Goal: Information Seeking & Learning: Check status

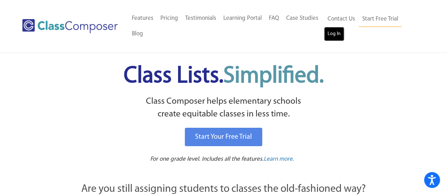
click at [327, 37] on link "Log In" at bounding box center [334, 34] width 20 height 14
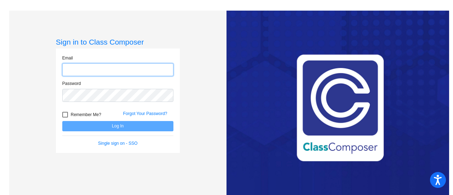
type input "[PERSON_NAME][EMAIL_ADDRESS][DOMAIN_NAME]"
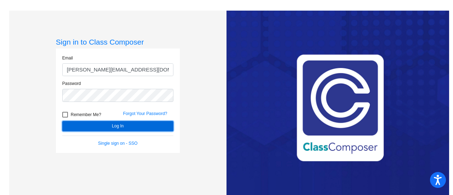
click at [138, 124] on button "Log In" at bounding box center [117, 126] width 111 height 10
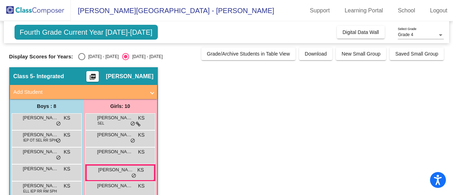
click at [81, 58] on div "Select an option" at bounding box center [81, 56] width 7 height 7
click at [81, 60] on input "2024 - 2025" at bounding box center [81, 60] width 0 height 0
radio input "true"
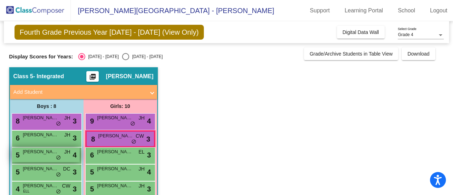
click at [42, 158] on div "5 William Collins IV JH lock do_not_disturb_alt 4" at bounding box center [46, 154] width 68 height 14
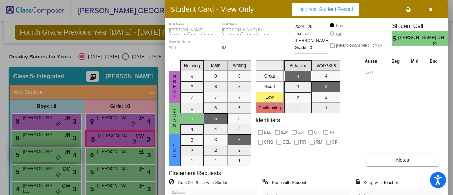
click at [42, 158] on div at bounding box center [226, 97] width 453 height 195
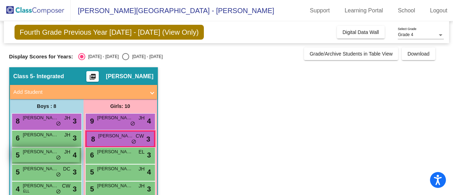
click at [42, 158] on div "5 William Collins IV JH lock do_not_disturb_alt 4" at bounding box center [46, 154] width 68 height 14
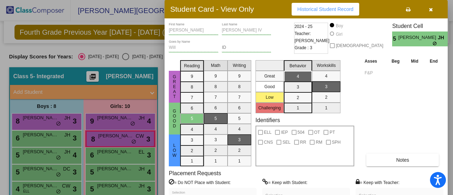
click at [316, 10] on span "Historical Student Record" at bounding box center [325, 9] width 56 height 6
click at [434, 8] on button "button" at bounding box center [430, 9] width 23 height 13
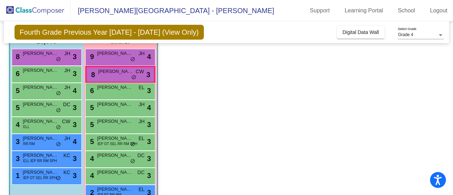
scroll to position [68, 0]
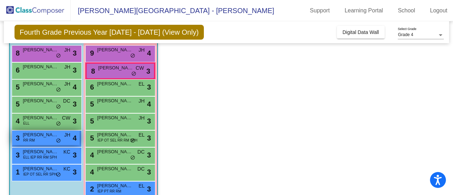
click at [37, 133] on span "Orlando Jones" at bounding box center [40, 134] width 35 height 7
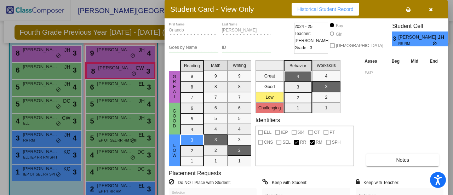
click at [429, 12] on button "button" at bounding box center [430, 9] width 23 height 13
